Goal: Entertainment & Leisure: Browse casually

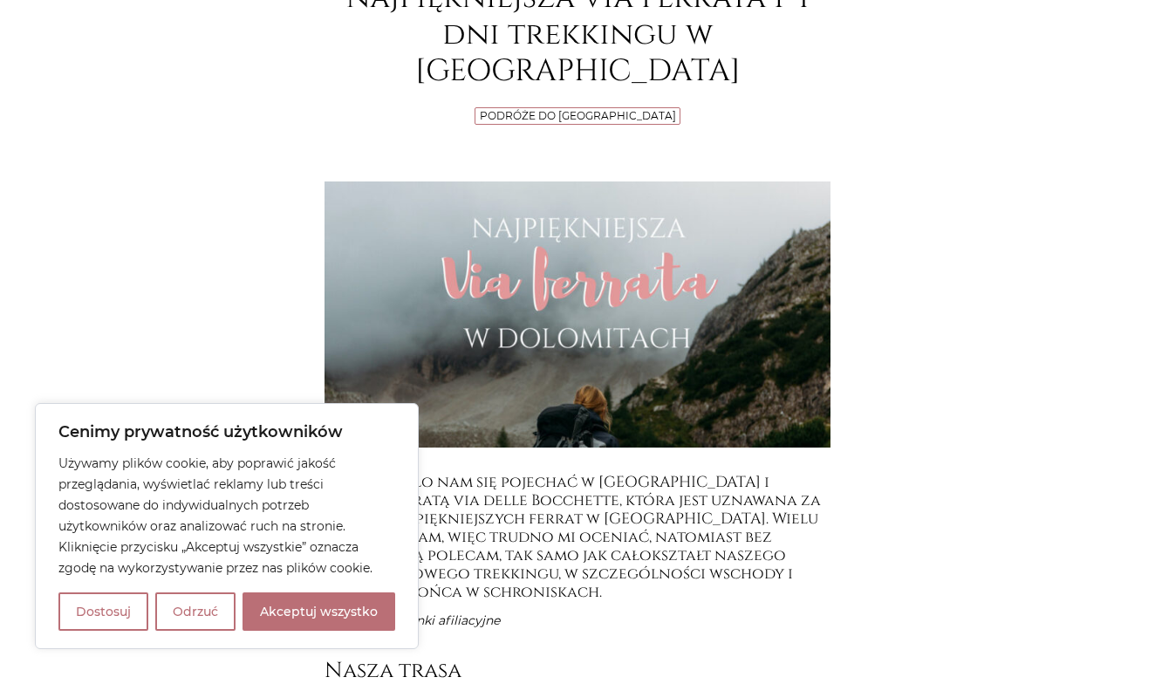
scroll to position [363, 0]
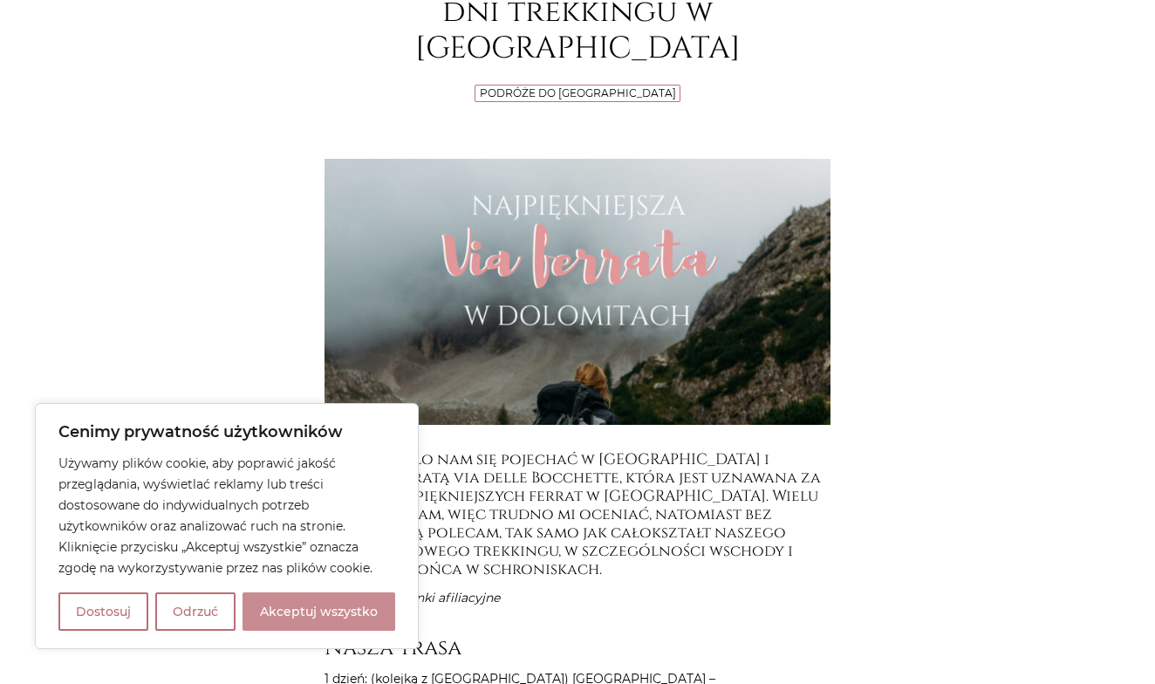
click at [323, 614] on button "Akceptuj wszystko" at bounding box center [319, 611] width 153 height 38
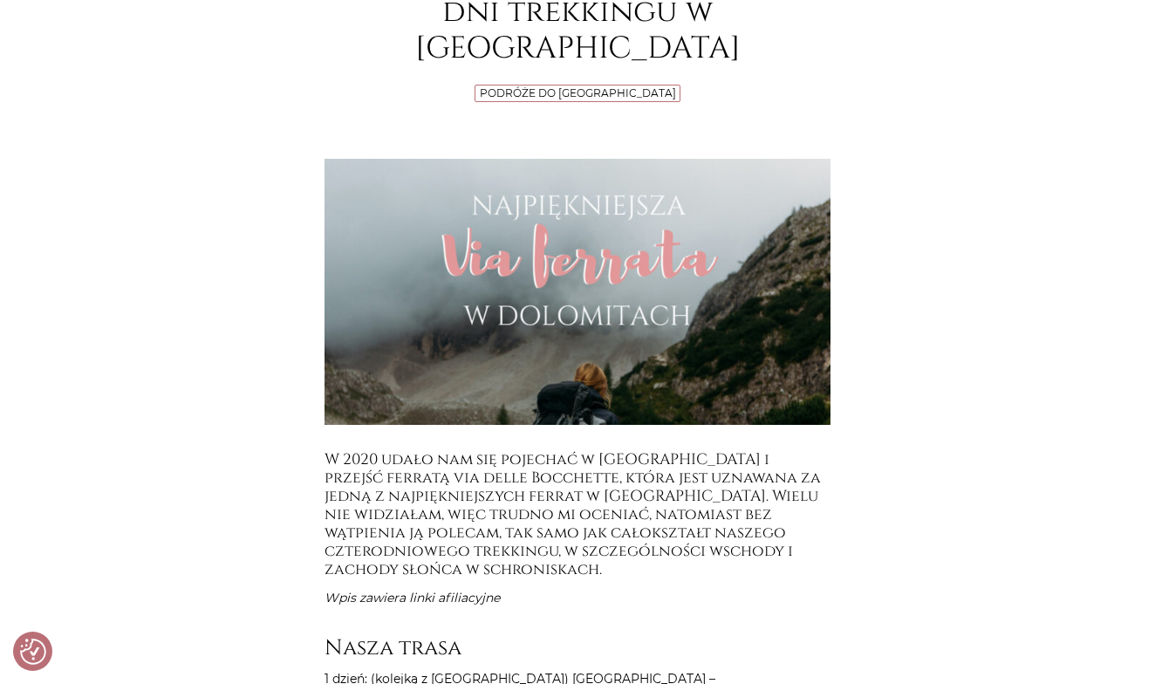
checkbox input "true"
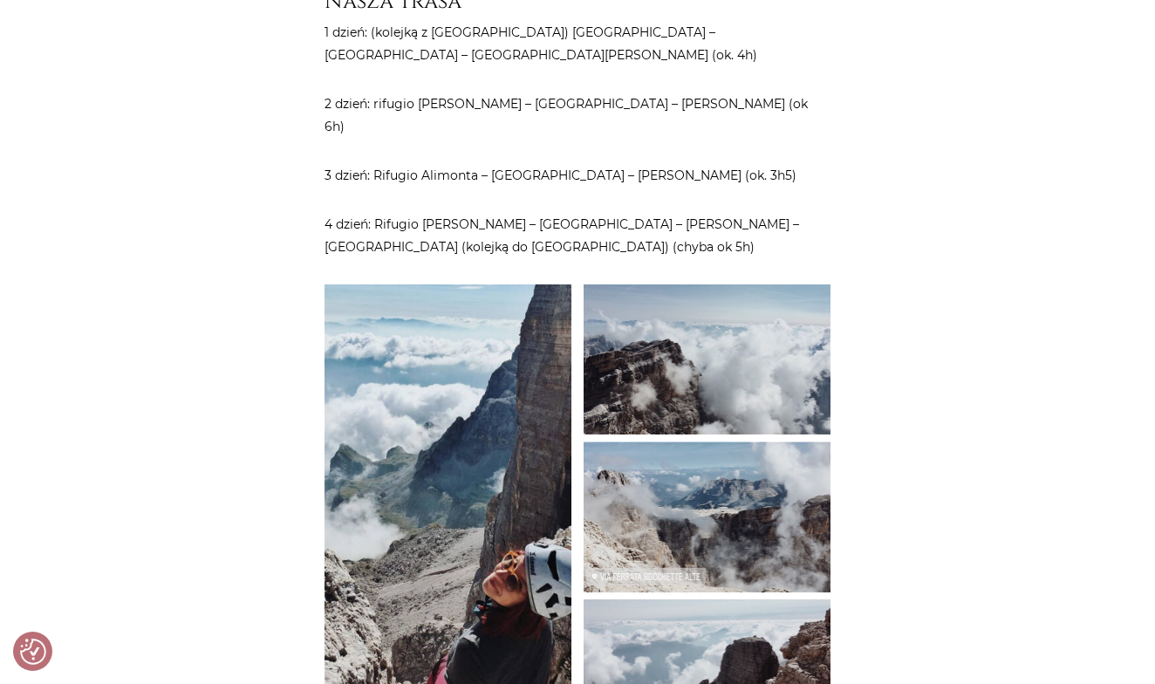
scroll to position [1013, 0]
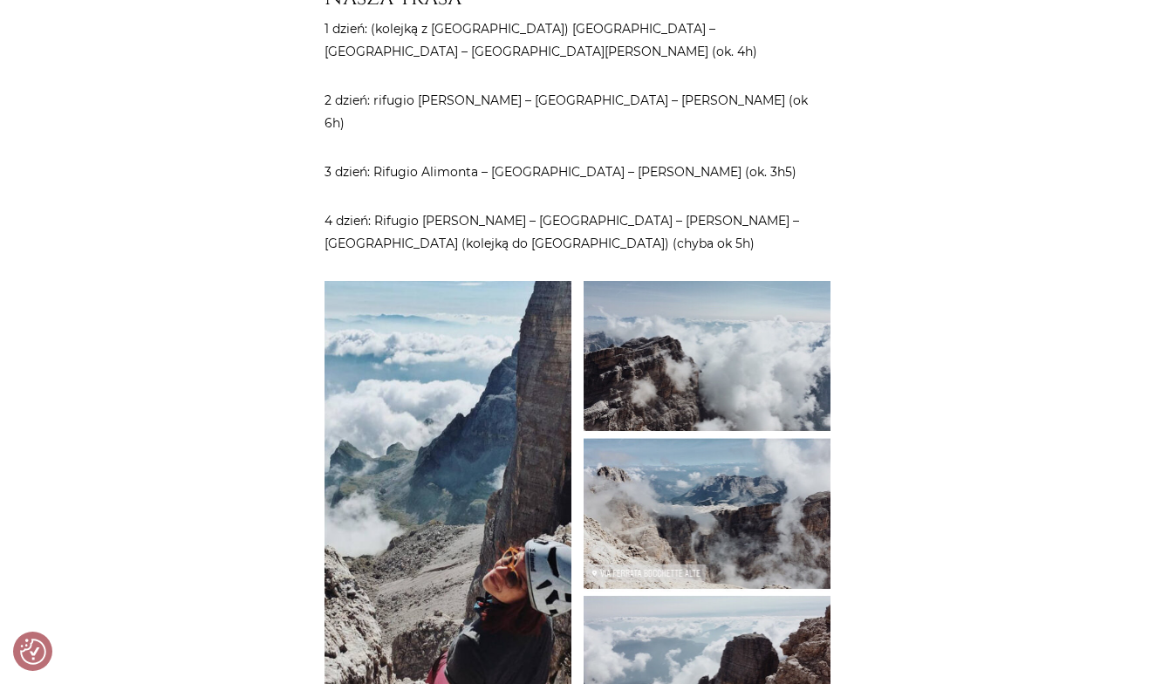
click at [515, 507] on img at bounding box center [448, 513] width 247 height 464
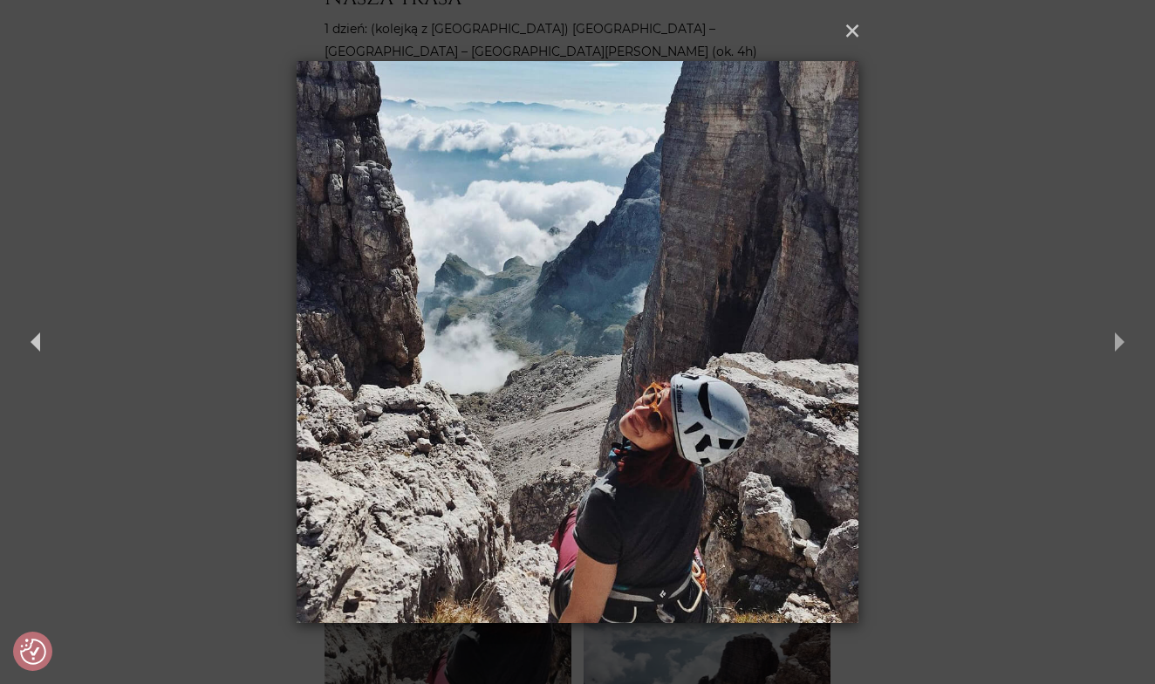
click at [1118, 344] on button "Next" at bounding box center [1124, 342] width 61 height 122
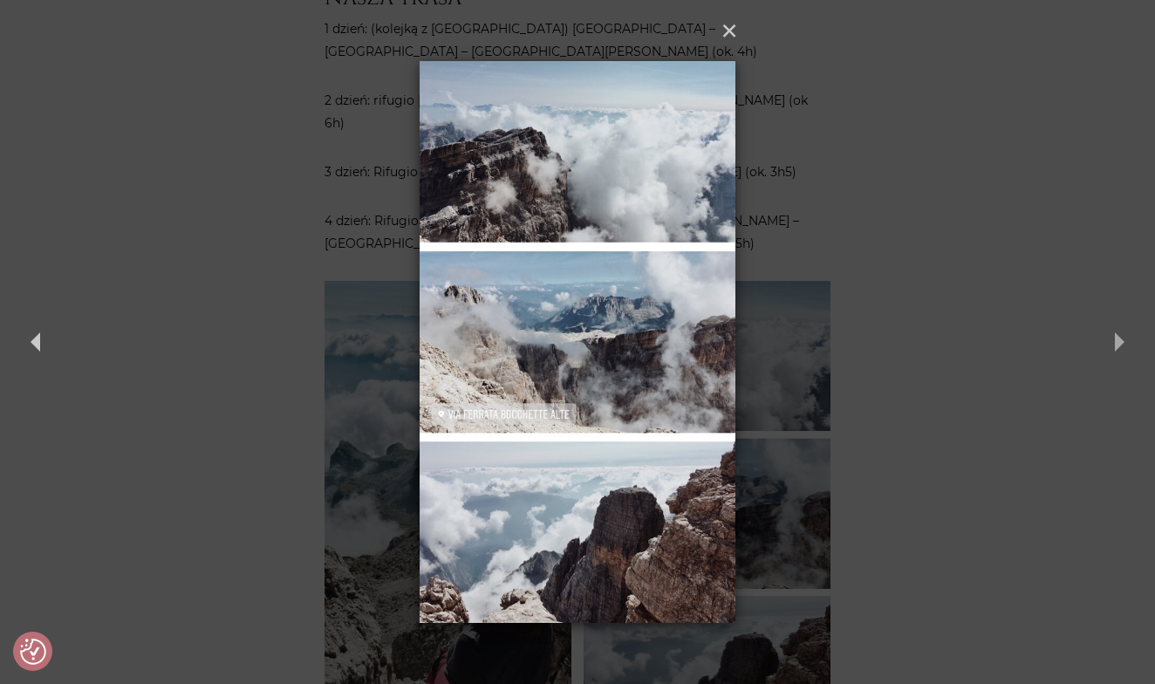
click at [1118, 344] on button "Next" at bounding box center [1124, 342] width 61 height 122
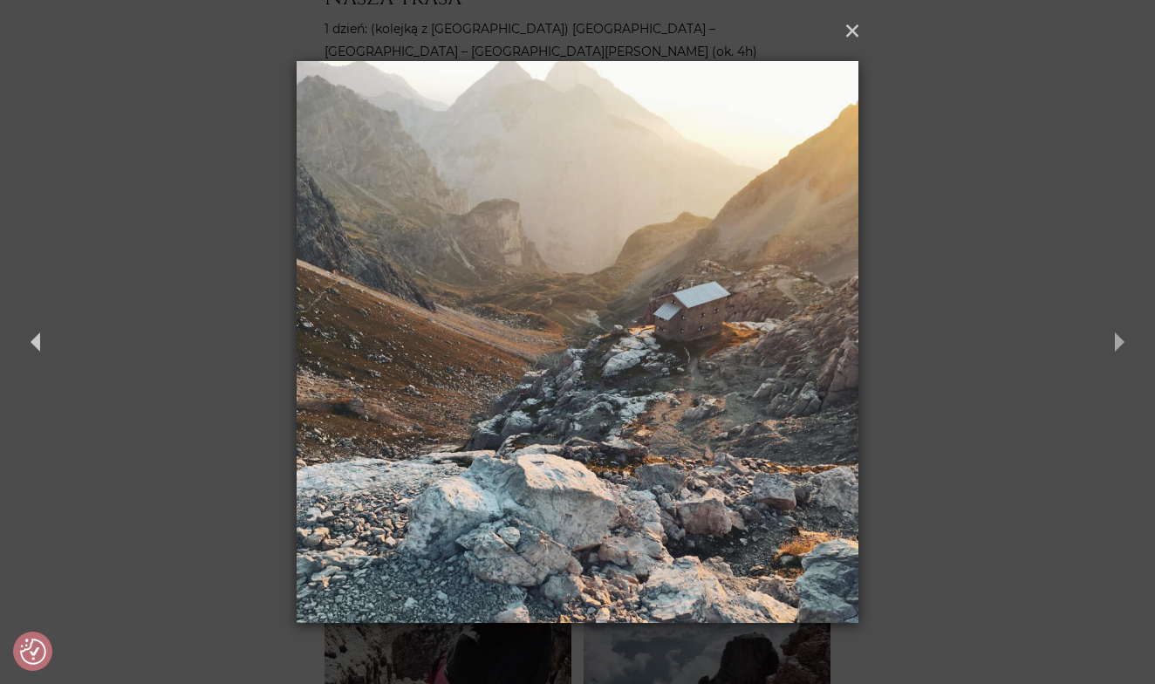
click at [1118, 344] on button "Next" at bounding box center [1124, 342] width 61 height 122
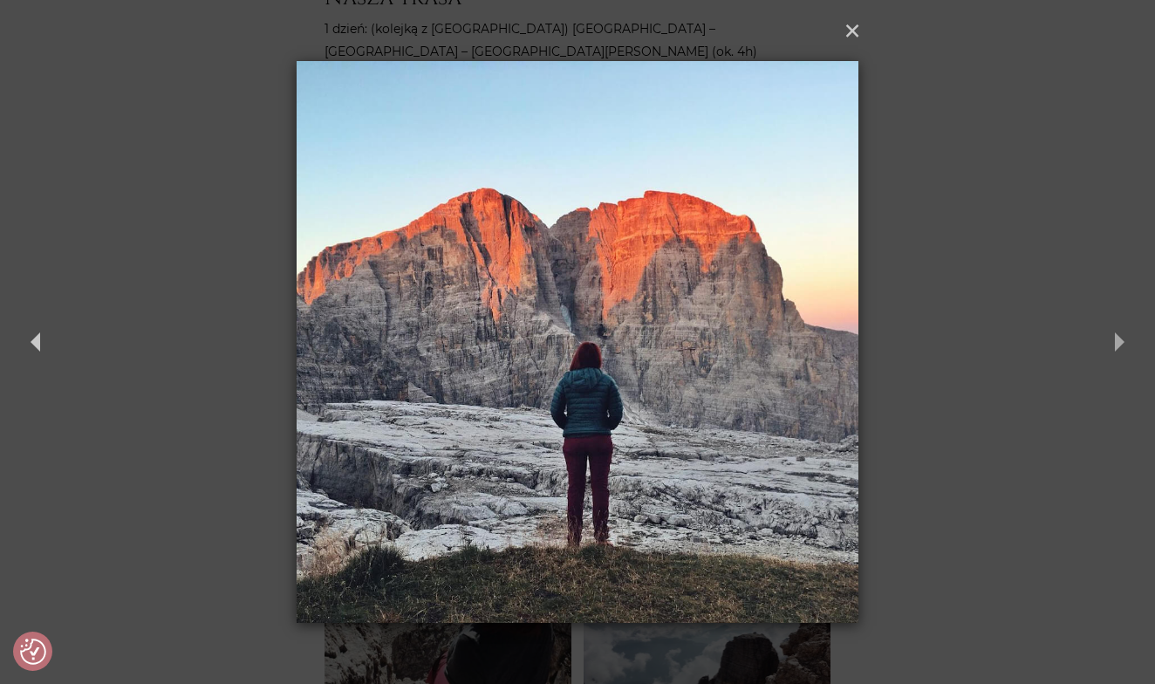
click at [1118, 344] on button "Next" at bounding box center [1124, 342] width 61 height 122
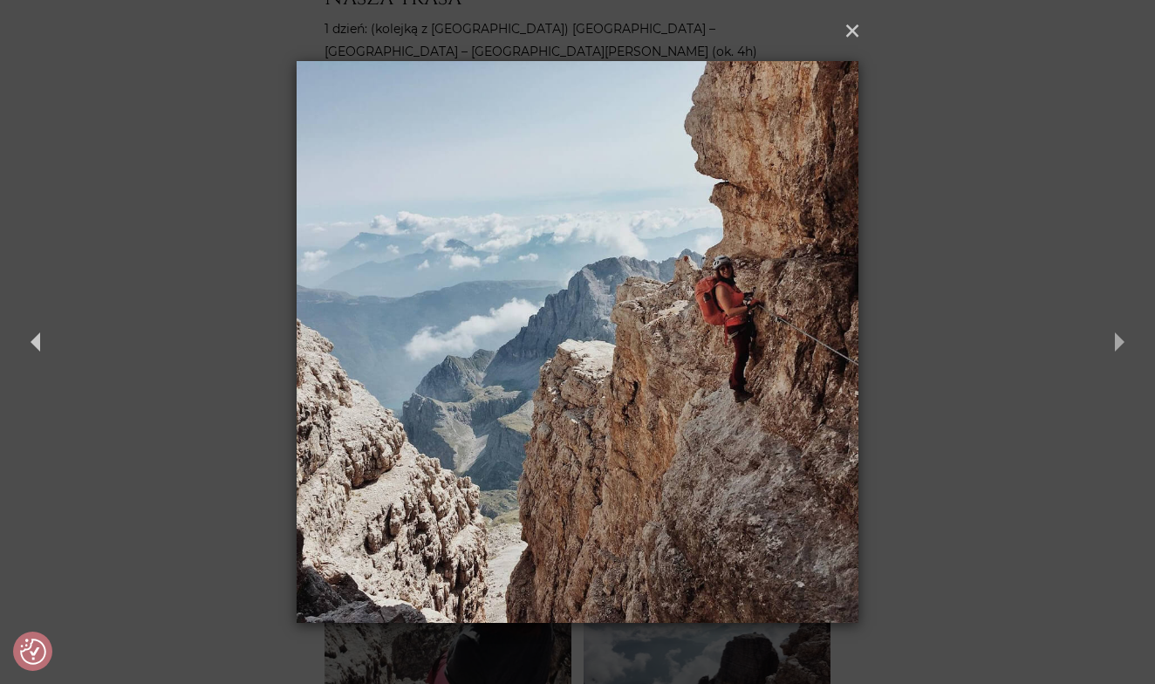
click at [1118, 344] on button "Next" at bounding box center [1124, 342] width 61 height 122
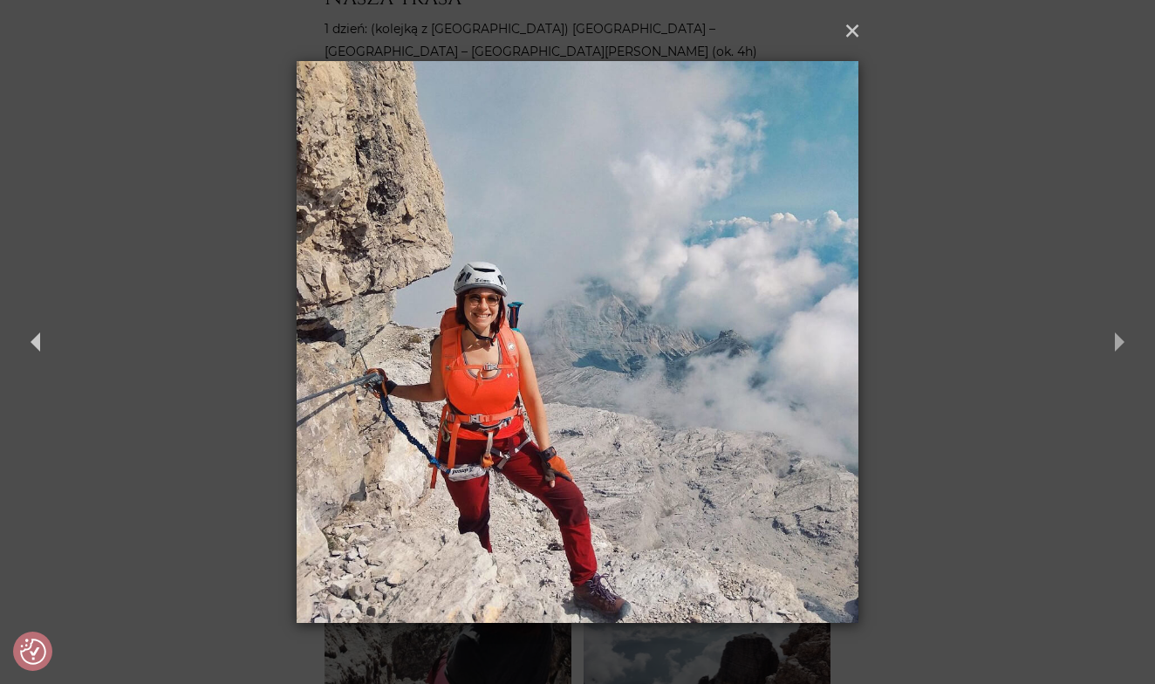
click at [1118, 344] on button "Next" at bounding box center [1124, 342] width 61 height 122
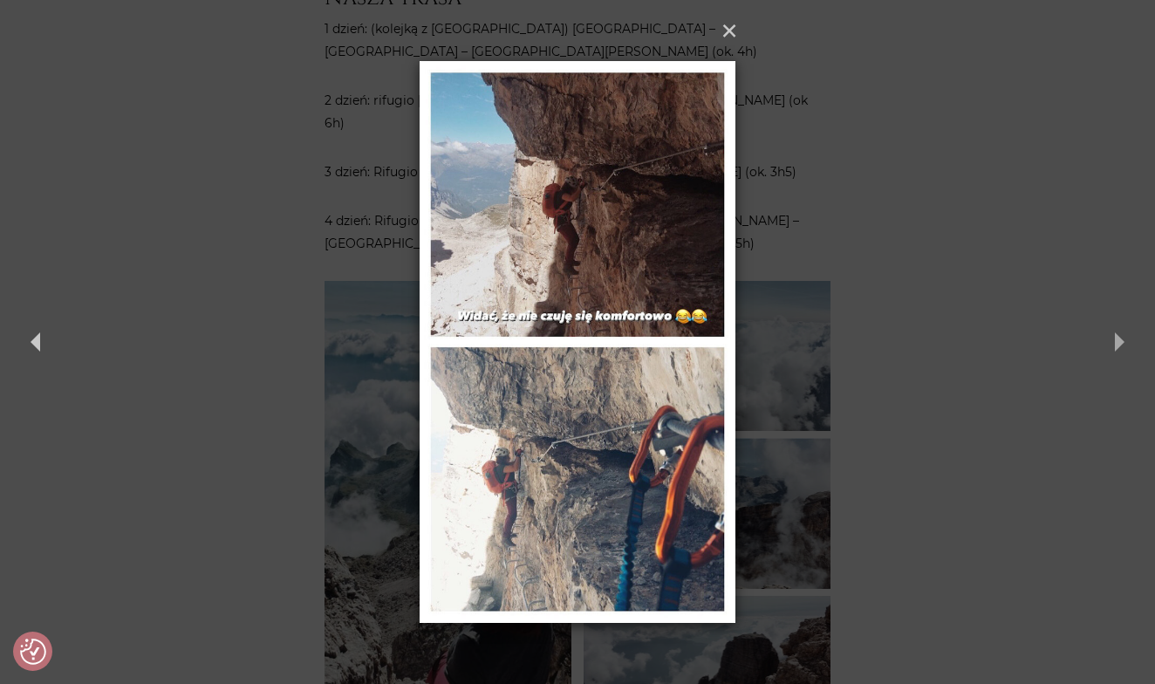
click at [1118, 344] on button "Next" at bounding box center [1124, 342] width 61 height 122
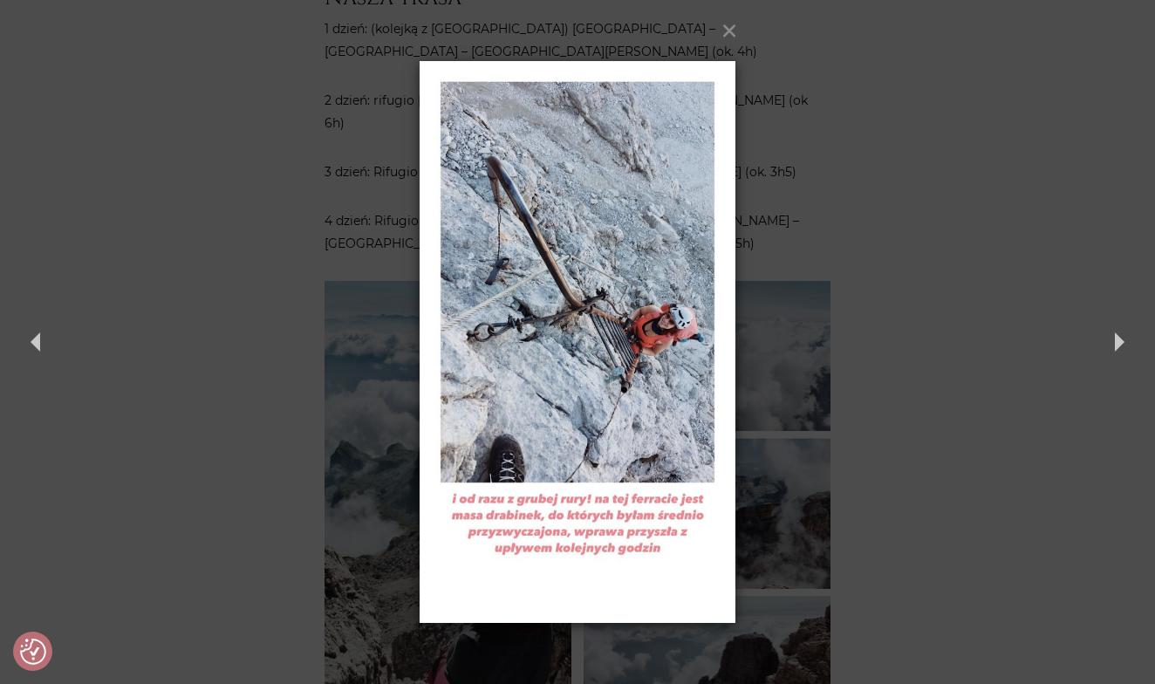
click at [728, 28] on button "×" at bounding box center [729, 30] width 61 height 61
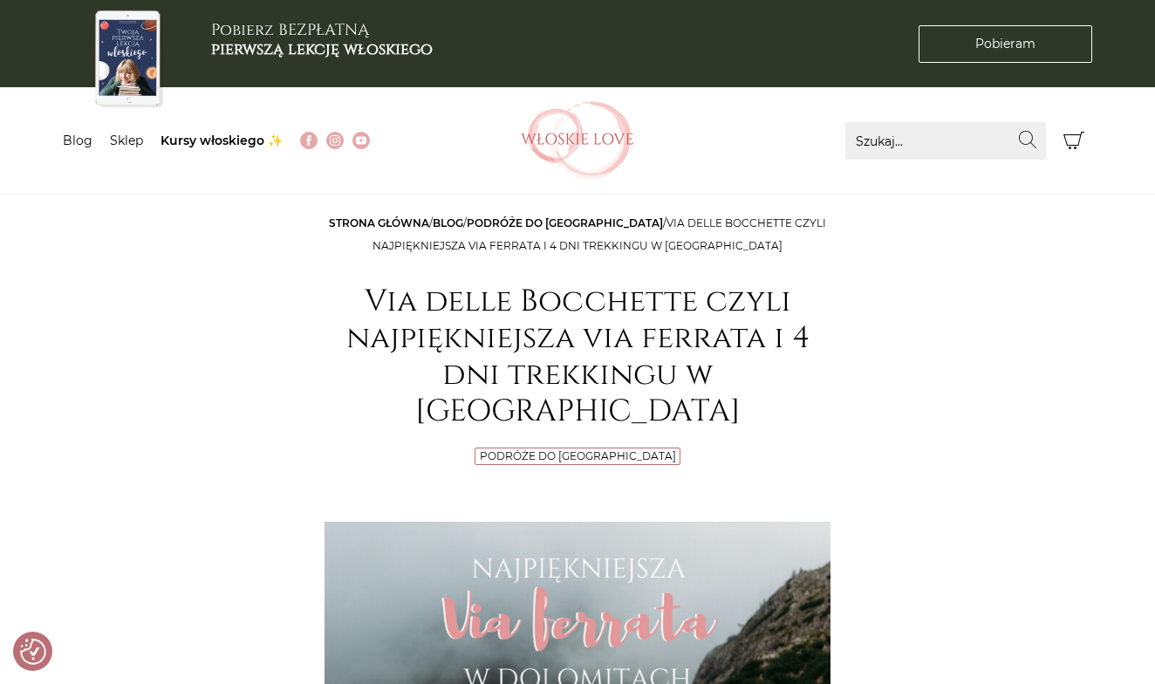
scroll to position [0, 0]
